Goal: Use online tool/utility

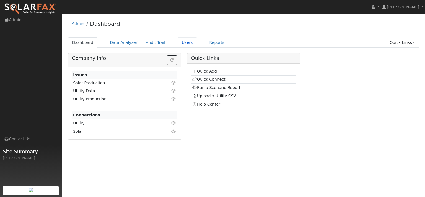
click at [197, 47] on link "Users" at bounding box center [187, 42] width 19 height 10
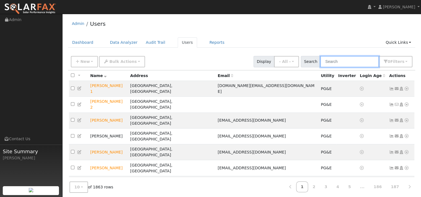
click at [321, 67] on input "text" at bounding box center [349, 61] width 59 height 11
paste input "[PERSON_NAME]"
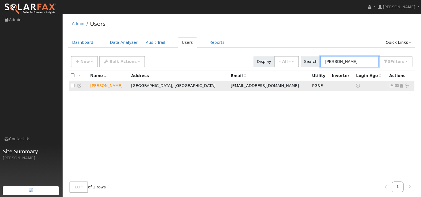
type input "[PERSON_NAME]"
click at [404, 87] on icon at bounding box center [406, 86] width 5 height 4
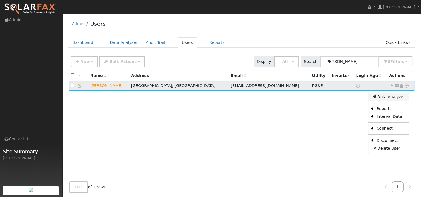
click at [392, 101] on link "Data Analyzer" at bounding box center [389, 97] width 40 height 8
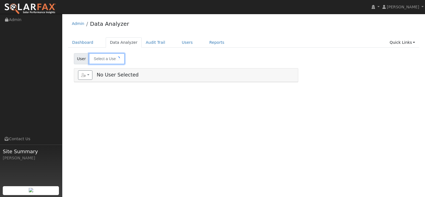
type input "[PERSON_NAME]"
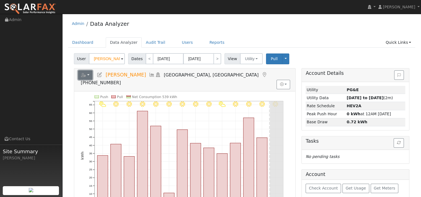
click at [89, 80] on button "button" at bounding box center [85, 74] width 15 height 9
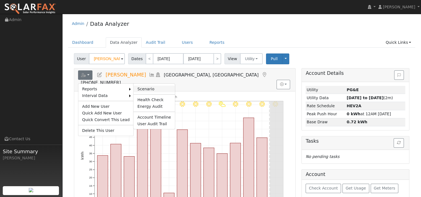
click at [150, 92] on link "Scenario" at bounding box center [153, 89] width 41 height 7
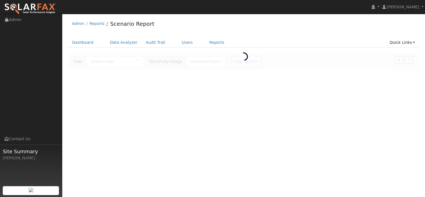
type input "[PERSON_NAME]"
type input "Pacific Gas & Electric"
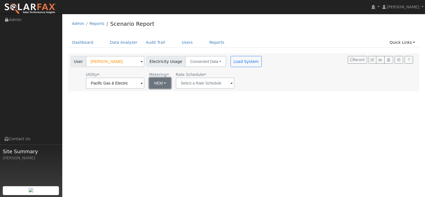
click at [171, 89] on button "NEM" at bounding box center [160, 83] width 22 height 11
click at [174, 109] on link "NBT" at bounding box center [179, 106] width 38 height 8
type input "E-ELEC"
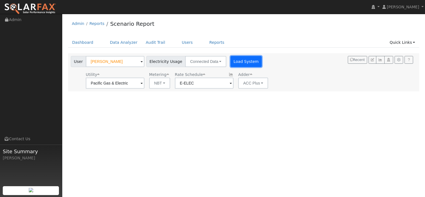
click at [262, 67] on button "Load System" at bounding box center [247, 61] width 32 height 11
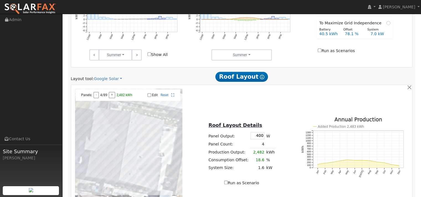
scroll to position [332, 0]
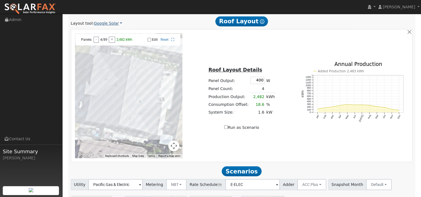
click at [111, 26] on link "Google Solar" at bounding box center [108, 23] width 28 height 6
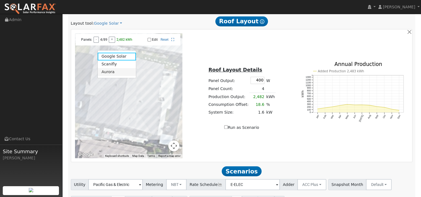
click at [111, 76] on link "Aurora" at bounding box center [117, 72] width 38 height 8
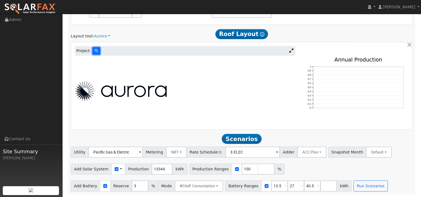
click at [100, 55] on button at bounding box center [96, 50] width 8 height 7
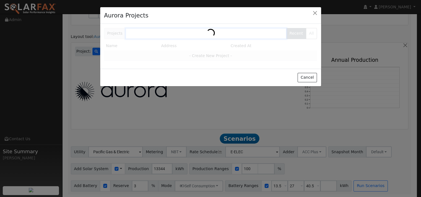
scroll to position [333, 0]
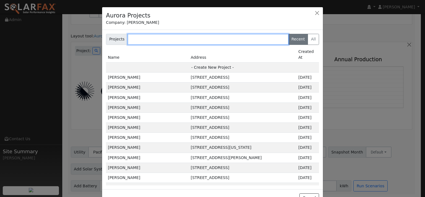
paste input "[PERSON_NAME]"
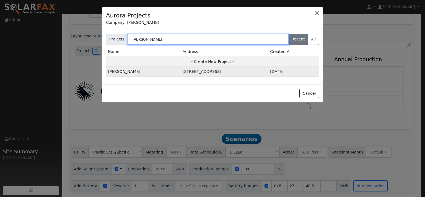
type input "[PERSON_NAME]"
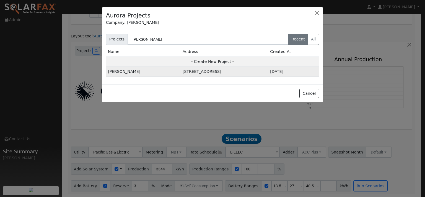
click at [129, 77] on td "[PERSON_NAME]" at bounding box center [143, 72] width 75 height 10
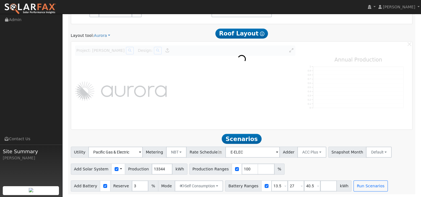
scroll to position [333, 0]
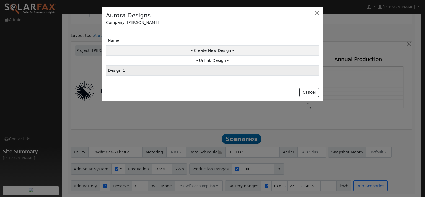
click at [124, 76] on td "Design 1" at bounding box center [212, 71] width 213 height 10
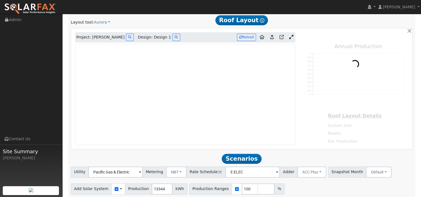
type input "11700"
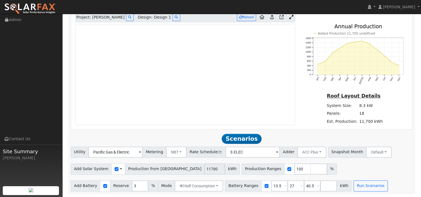
scroll to position [361, 0]
click at [270, 19] on icon at bounding box center [272, 17] width 4 height 4
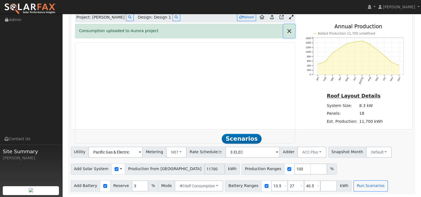
click at [287, 38] on button "button" at bounding box center [290, 31] width 12 height 14
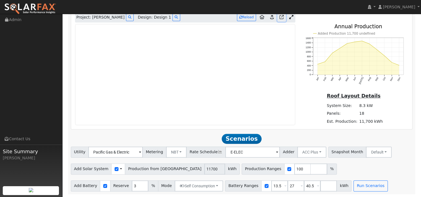
click at [280, 19] on icon at bounding box center [282, 17] width 4 height 4
